Goal: Find specific page/section: Find specific page/section

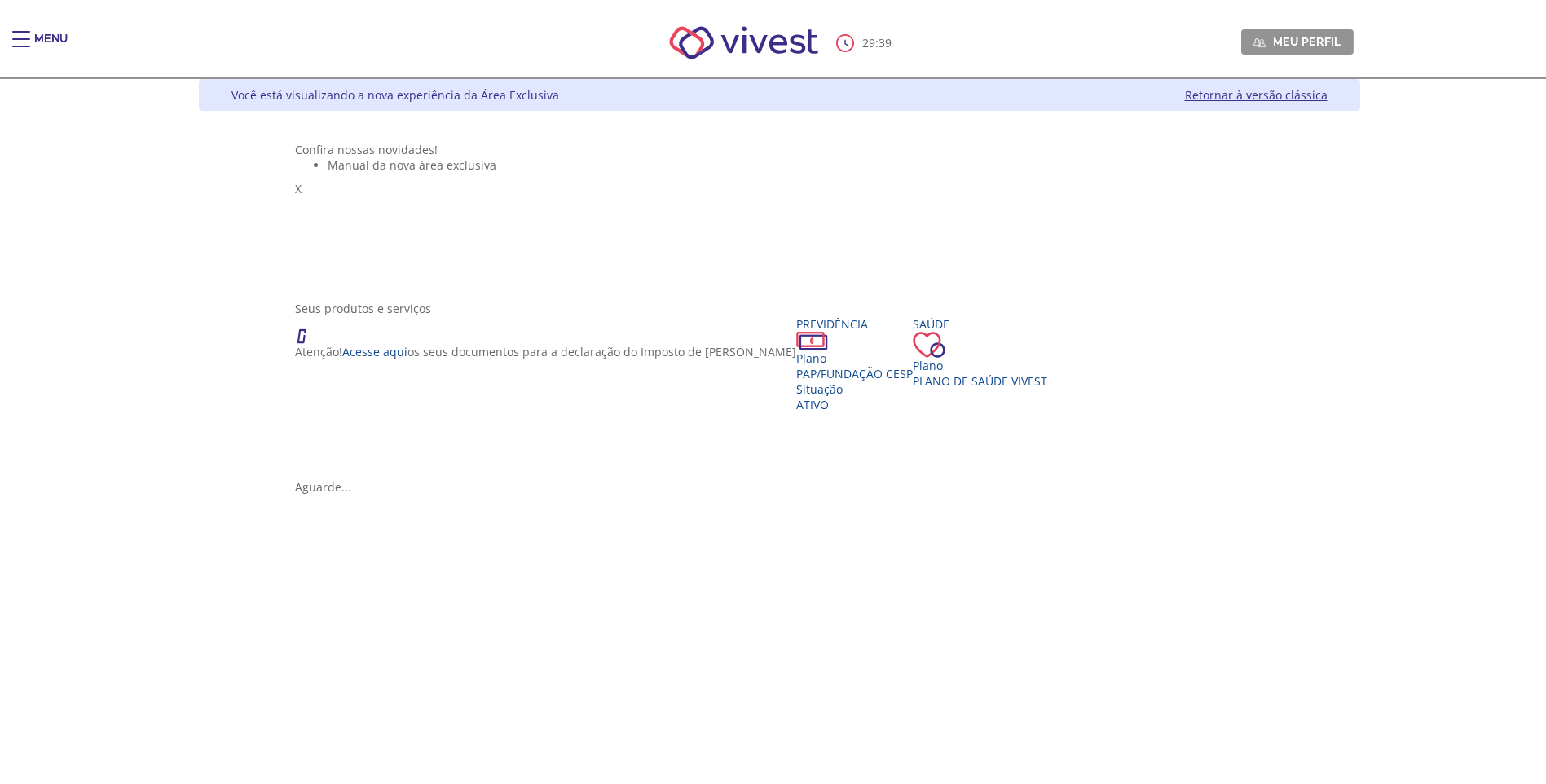
click at [32, 39] on div "Menu" at bounding box center [29, 48] width 33 height 33
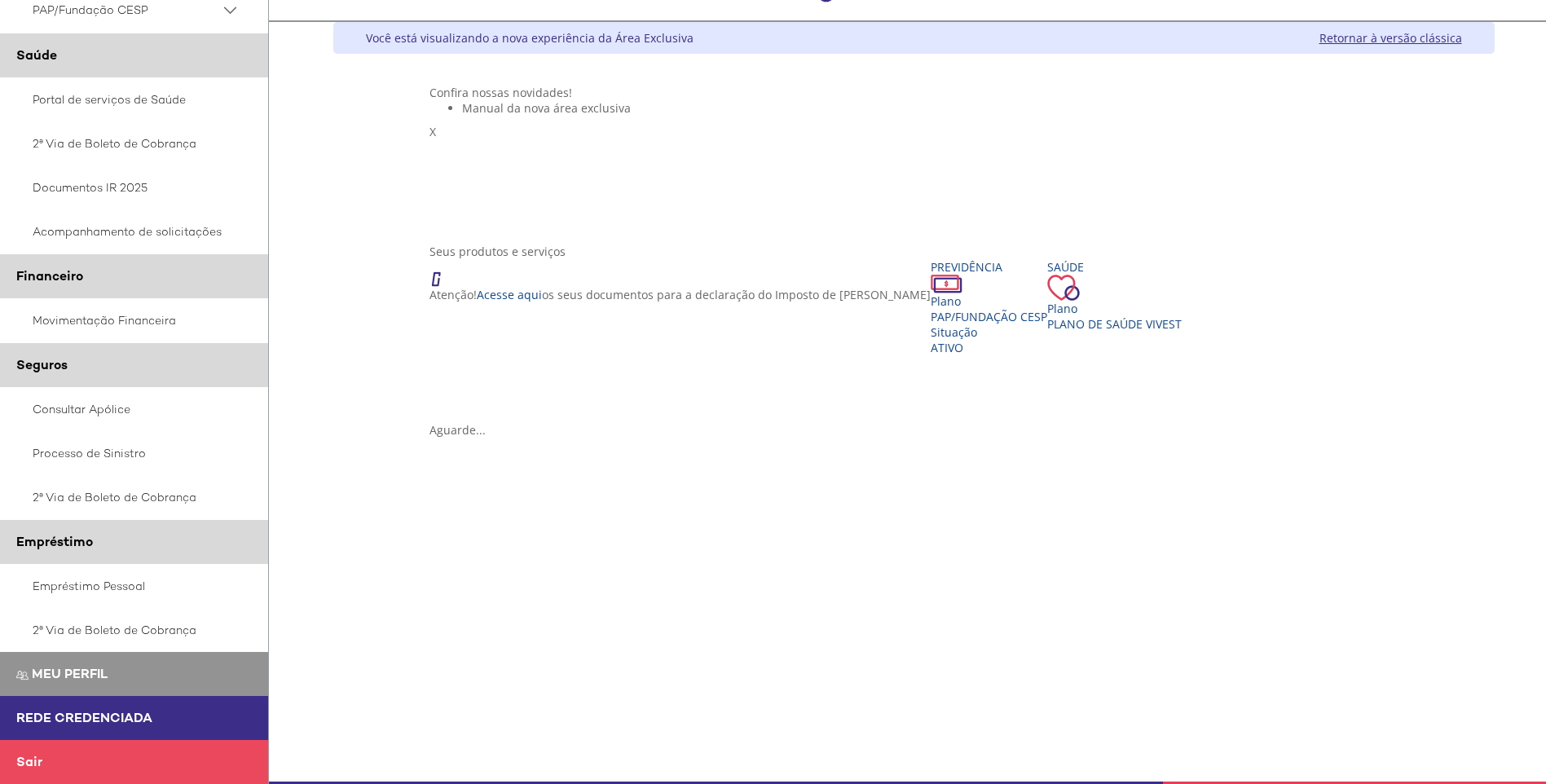
scroll to position [14, 0]
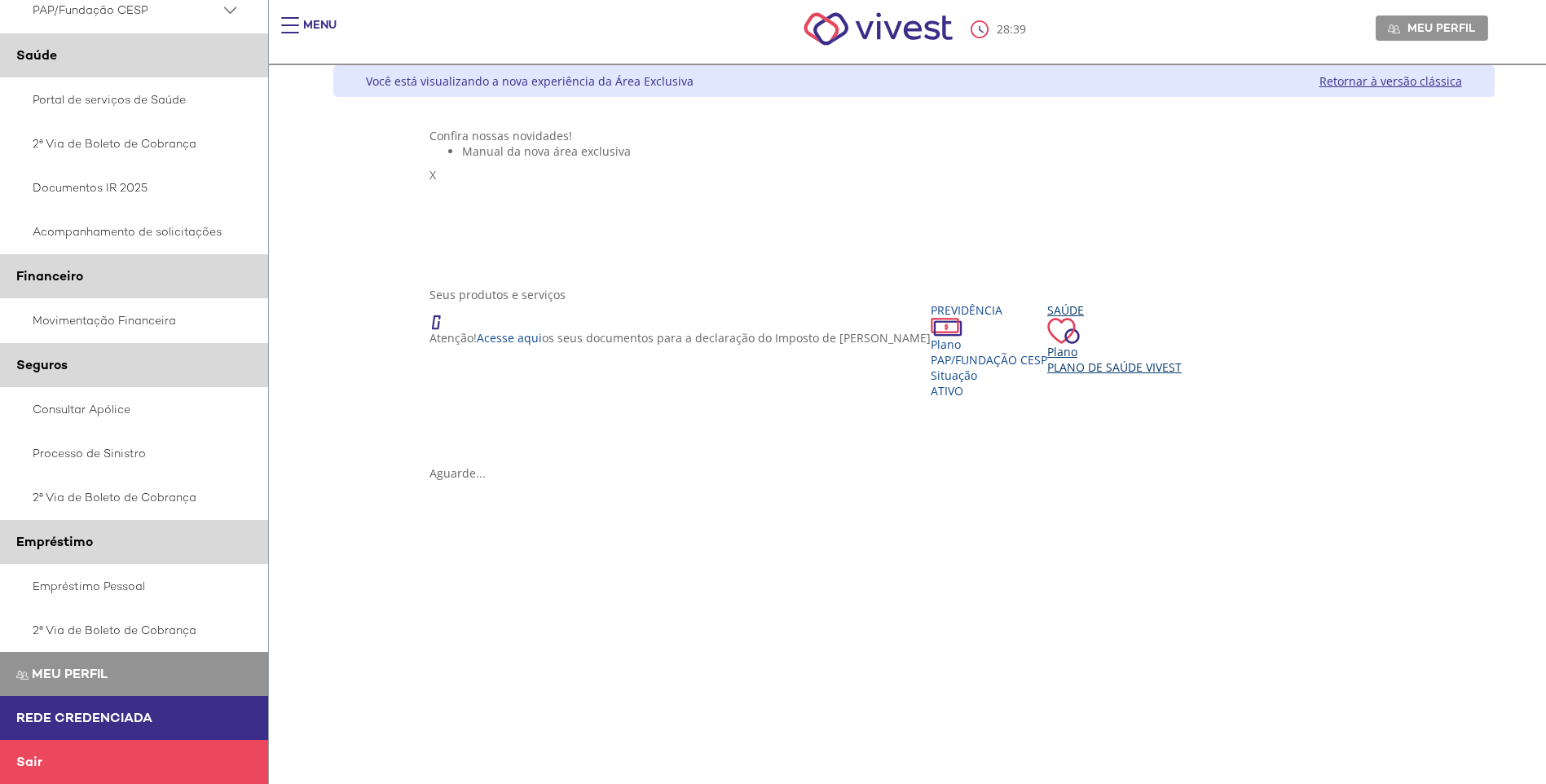
click at [1047, 360] on div "Plano" at bounding box center [1115, 352] width 135 height 16
click at [1047, 375] on div "Saúde Plano Plano de Saúde VIVEST" at bounding box center [1115, 339] width 135 height 73
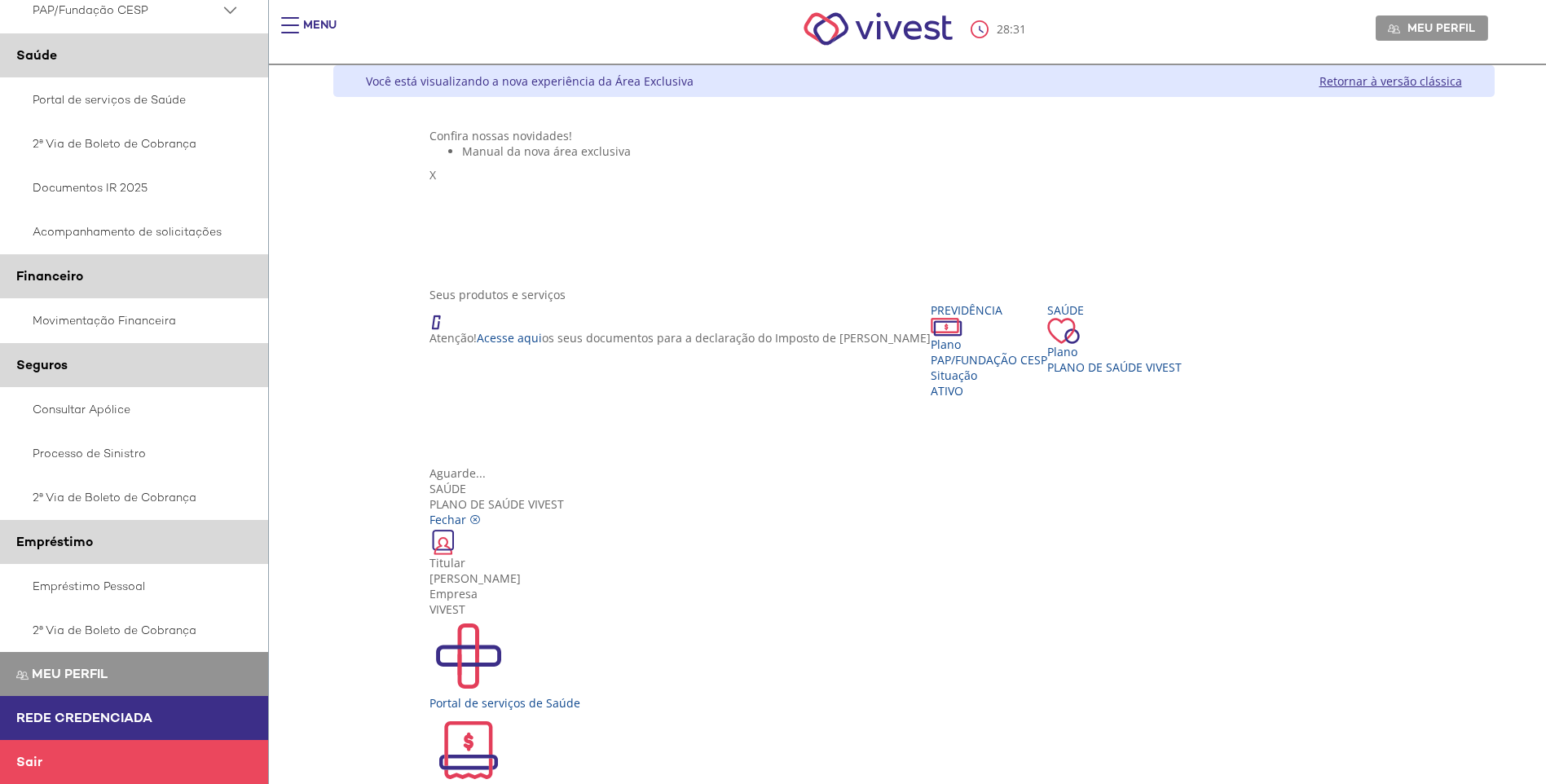
scroll to position [29, 0]
click at [548, 695] on div "Portal de serviços de Saúde" at bounding box center [914, 703] width 968 height 16
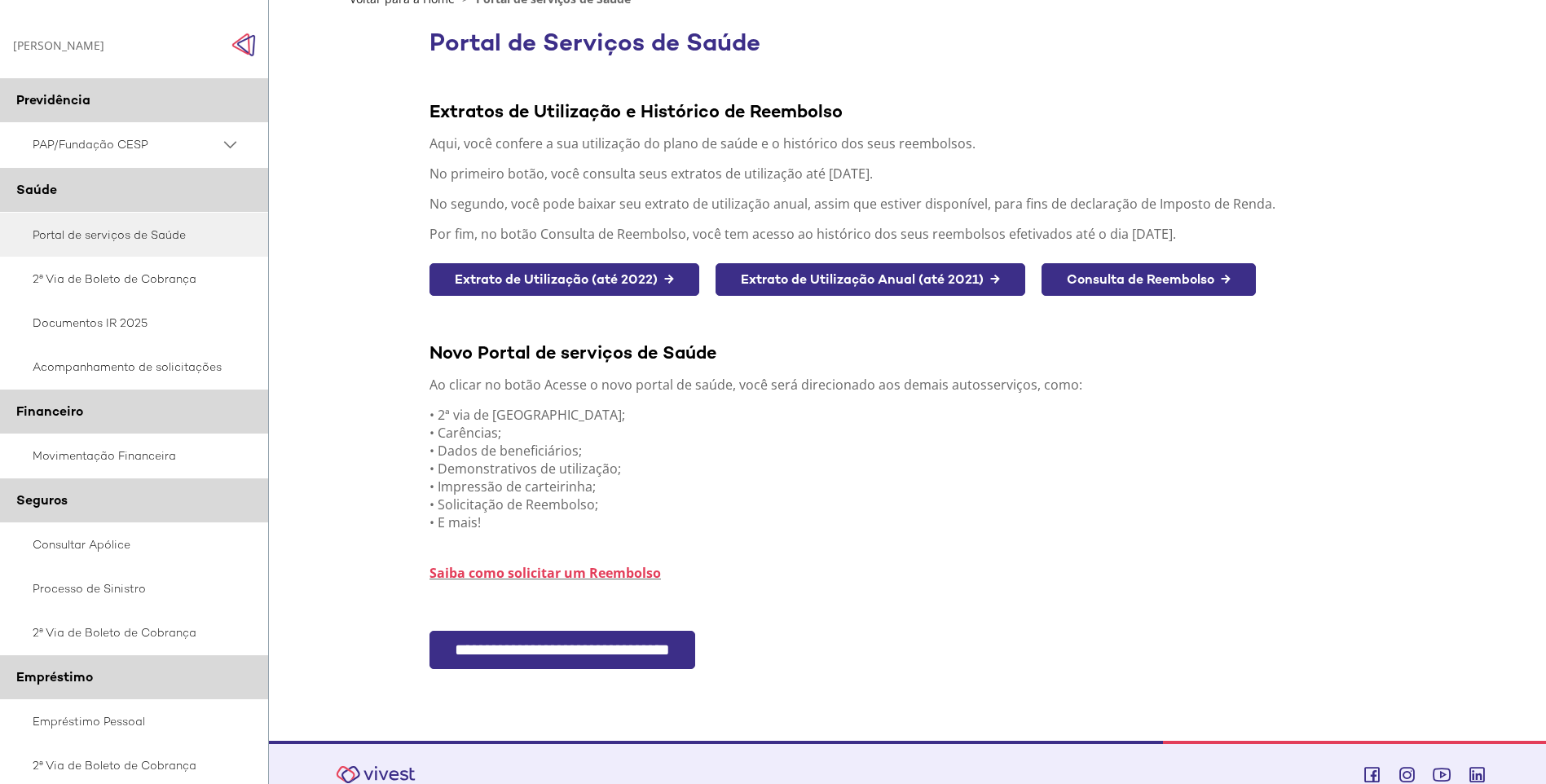
scroll to position [149, 0]
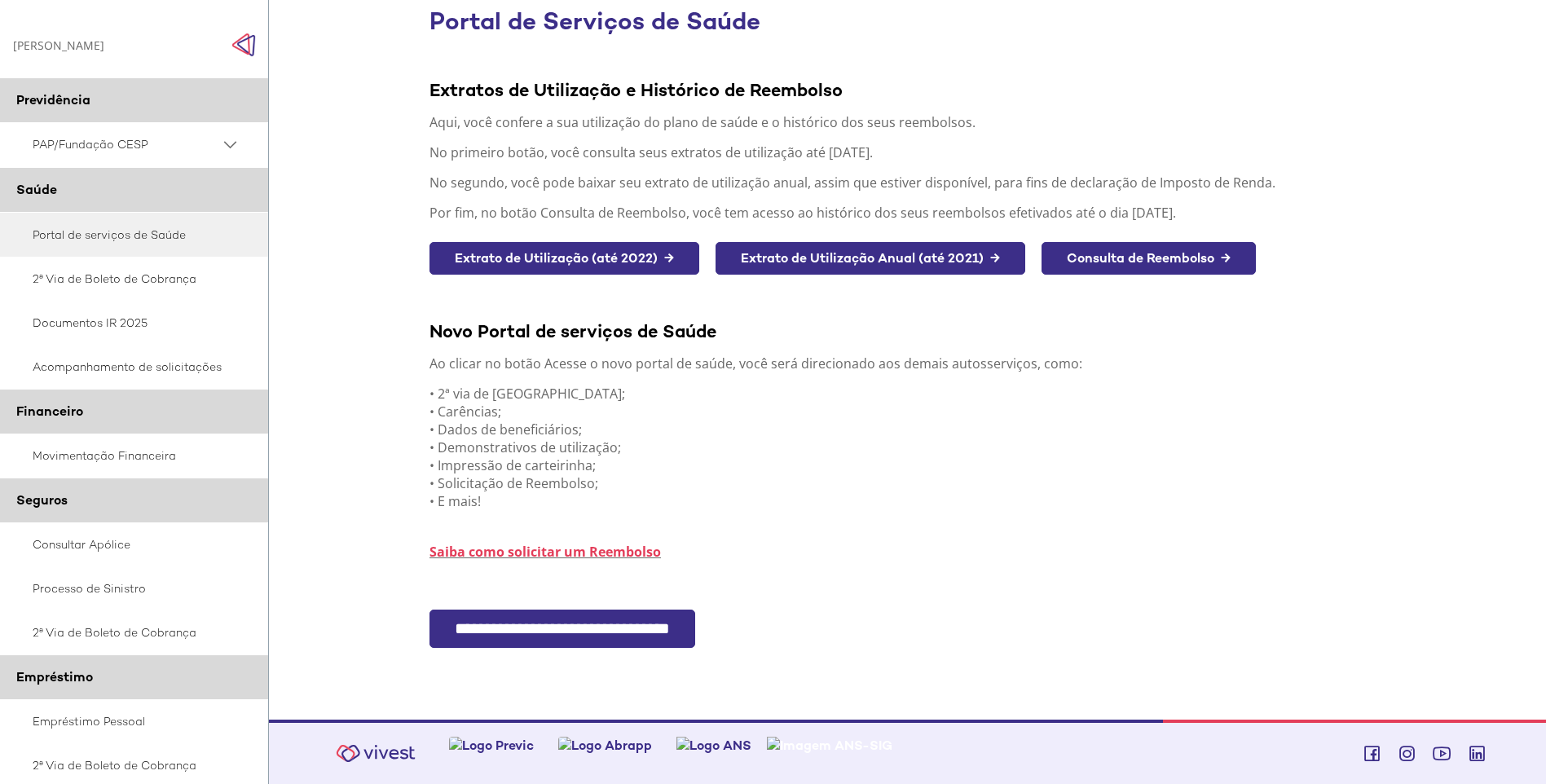
click at [596, 632] on input "**********" at bounding box center [562, 628] width 265 height 38
